Goal: Find specific fact: Find contact information

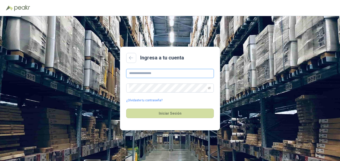
click at [153, 72] on input "text" at bounding box center [170, 73] width 88 height 9
type input "**********"
click at [126, 108] on button "Iniciar Sesión" at bounding box center [170, 113] width 88 height 10
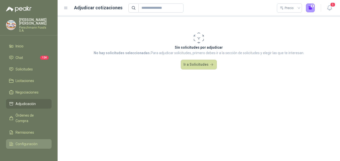
click at [21, 141] on span "Configuración" at bounding box center [27, 144] width 22 height 6
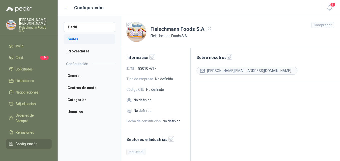
click at [81, 36] on li "Sedes" at bounding box center [90, 39] width 52 height 10
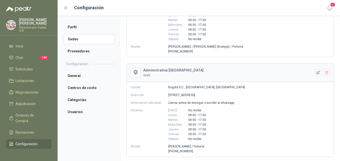
scroll to position [109, 0]
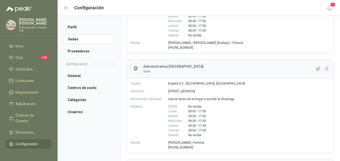
drag, startPoint x: 167, startPoint y: 92, endPoint x: 224, endPoint y: 92, distance: 56.9
click at [224, 92] on div "Dirección: [STREET_ADDRESS]" at bounding box center [230, 91] width 207 height 5
drag, startPoint x: 224, startPoint y: 92, endPoint x: 220, endPoint y: 92, distance: 4.5
copy div "Dirección: [STREET_ADDRESS]"
